Goal: Task Accomplishment & Management: Manage account settings

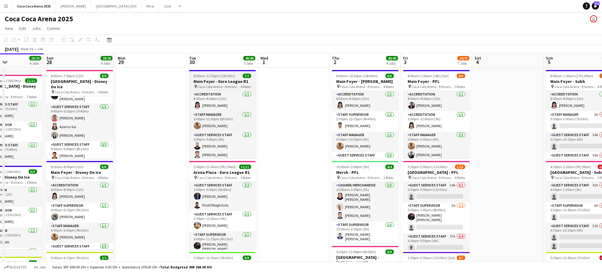
click at [220, 85] on span "Coca Cola Arena - Entrance F" at bounding box center [219, 86] width 43 height 4
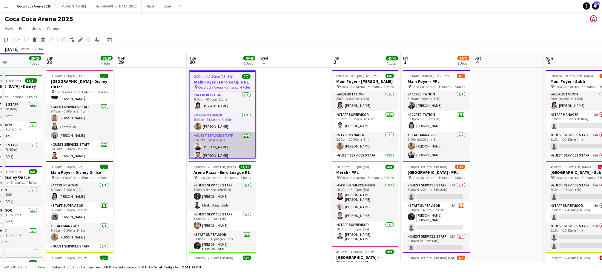
click at [222, 144] on app-card-role "Guest Services Staff [DATE] 5:45pm-9:45pm (4h) [GEOGRAPHIC_DATA][PERSON_NAME]" at bounding box center [223, 146] width 66 height 29
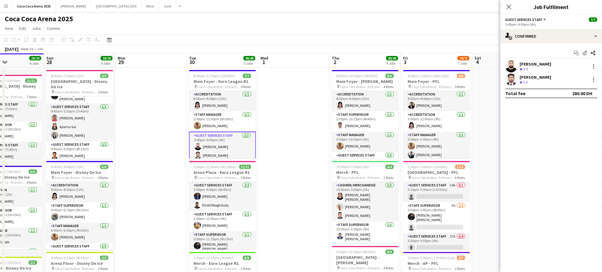
click at [215, 79] on h3 "Main Foyer - Euro League R1" at bounding box center [222, 81] width 67 height 5
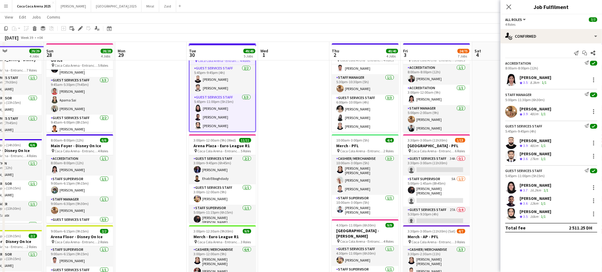
scroll to position [50, 0]
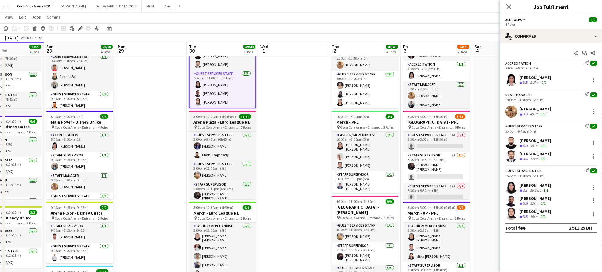
click at [226, 119] on h3 "Arena Plaza - Euro League R1" at bounding box center [222, 121] width 67 height 5
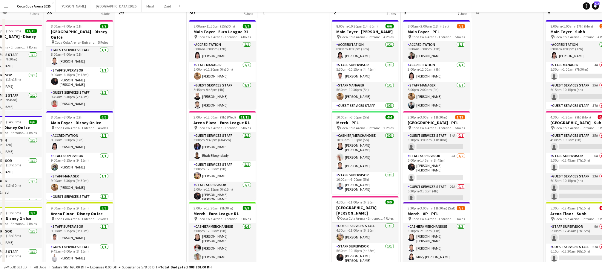
scroll to position [0, 0]
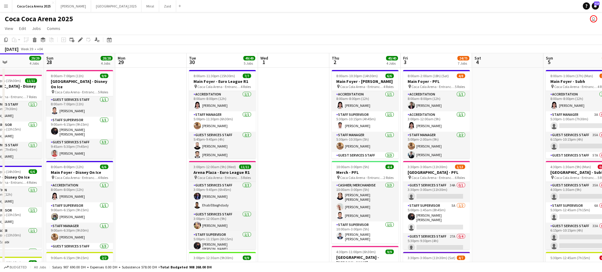
click at [228, 171] on h3 "Arena Plaza - Euro League R1" at bounding box center [222, 171] width 67 height 5
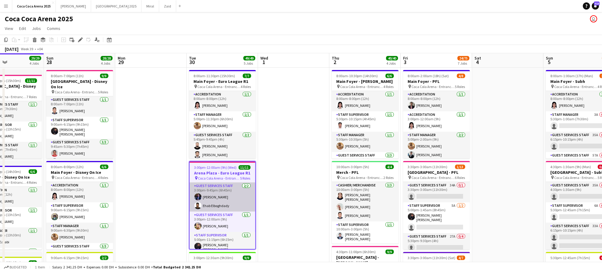
click at [220, 196] on app-card-role "Guest Services Staff [DATE] 3:00pm-9:45pm (6h45m) [PERSON_NAME][GEOGRAPHIC_DATA…" at bounding box center [223, 196] width 66 height 29
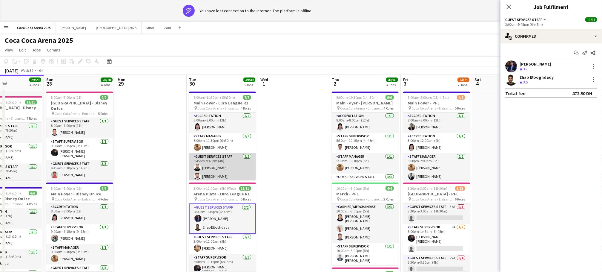
click at [220, 172] on app-card-role "Guest Services Staff [DATE] 5:45pm-9:45pm (4h) [GEOGRAPHIC_DATA][PERSON_NAME]" at bounding box center [222, 167] width 67 height 29
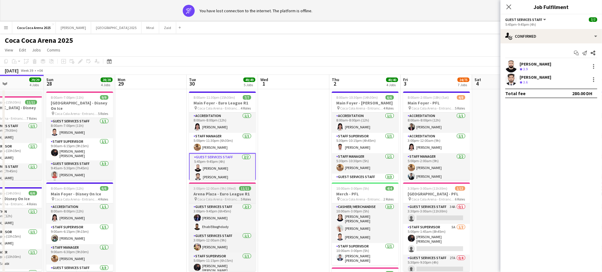
click at [217, 195] on h3 "Arena Plaza - Euro League R1" at bounding box center [222, 193] width 67 height 5
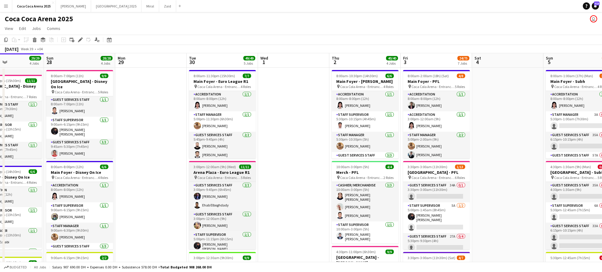
click at [221, 173] on h3 "Arena Plaza - Euro League R1" at bounding box center [222, 171] width 67 height 5
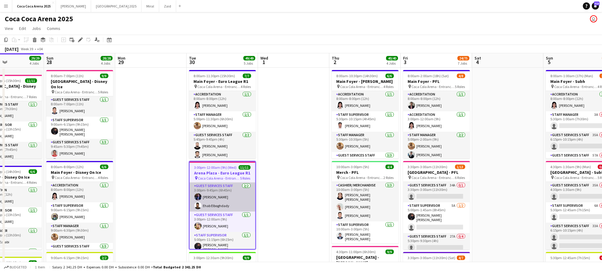
click at [221, 190] on app-card-role "Guest Services Staff [DATE] 3:00pm-9:45pm (6h45m) [PERSON_NAME][GEOGRAPHIC_DATA…" at bounding box center [223, 196] width 66 height 29
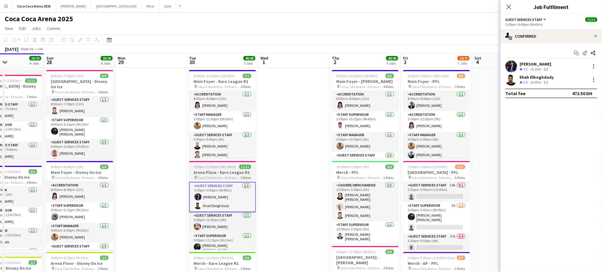
click at [217, 175] on span "Coca Cola Arena - Entrance F" at bounding box center [219, 177] width 43 height 4
